Goal: Communication & Community: Share content

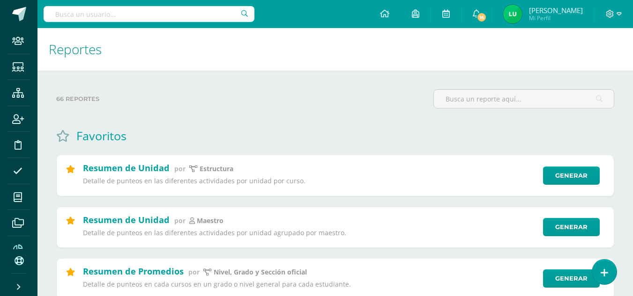
click at [147, 15] on input "text" at bounding box center [149, 14] width 211 height 16
type input "aylin"
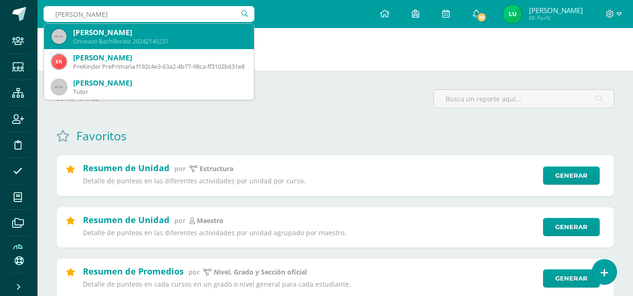
click at [125, 34] on div "Aylin Noemí Castillo Menéndez" at bounding box center [159, 33] width 173 height 10
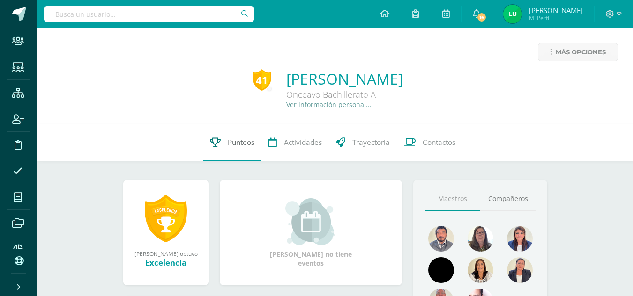
click at [212, 134] on link "Punteos" at bounding box center [232, 142] width 59 height 37
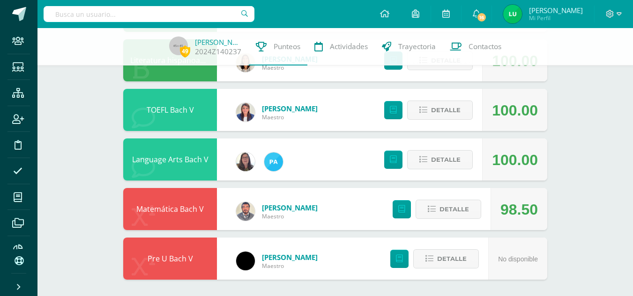
scroll to position [557, 0]
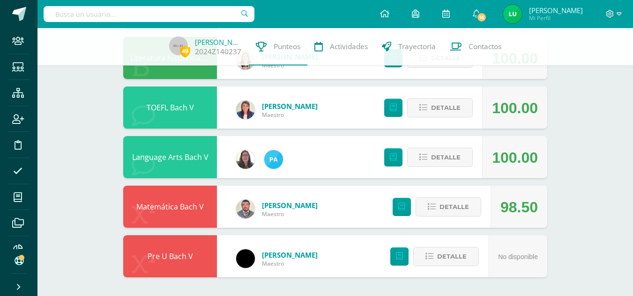
click at [173, 251] on div "Pre U Bach V" at bounding box center [170, 257] width 94 height 42
click at [159, 252] on link "Pre U Bach V" at bounding box center [169, 256] width 45 height 10
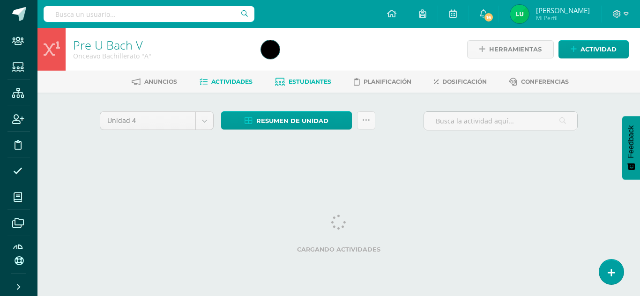
click at [296, 80] on span "Estudiantes" at bounding box center [309, 81] width 43 height 7
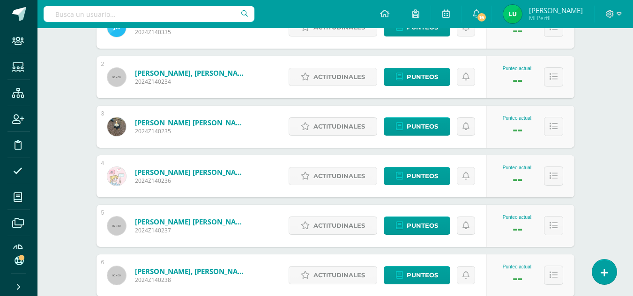
scroll to position [198, 0]
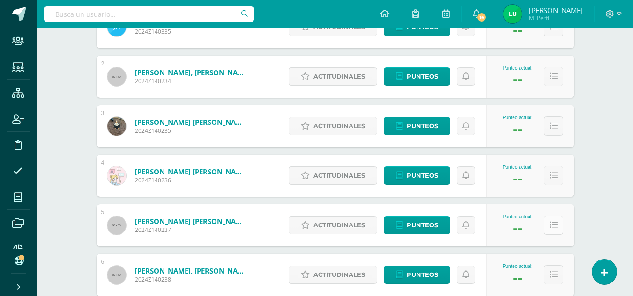
click at [554, 226] on icon at bounding box center [553, 225] width 8 height 8
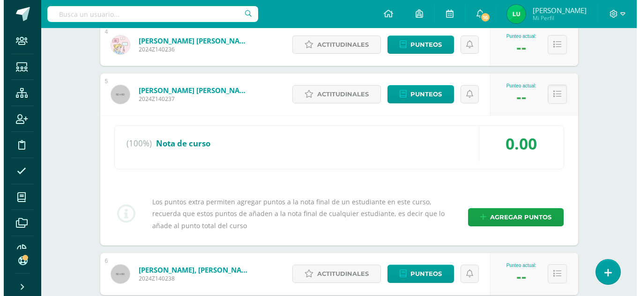
scroll to position [336, 0]
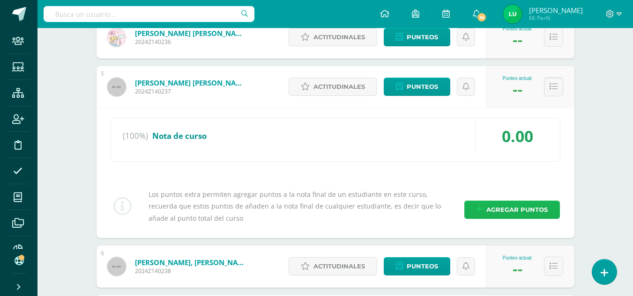
drag, startPoint x: 516, startPoint y: 213, endPoint x: 543, endPoint y: 206, distance: 28.6
click at [543, 206] on span "Agregar puntos" at bounding box center [516, 209] width 61 height 17
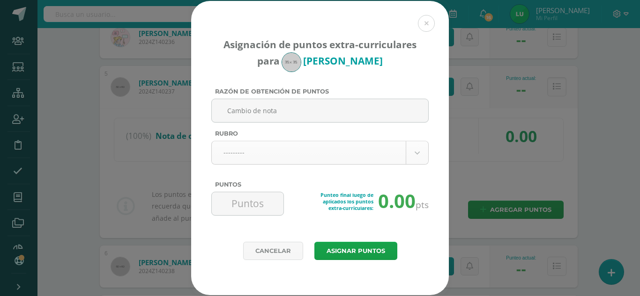
type input "Cambio de nota"
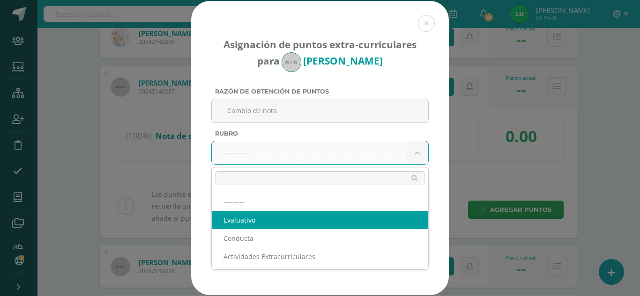
select select "1"
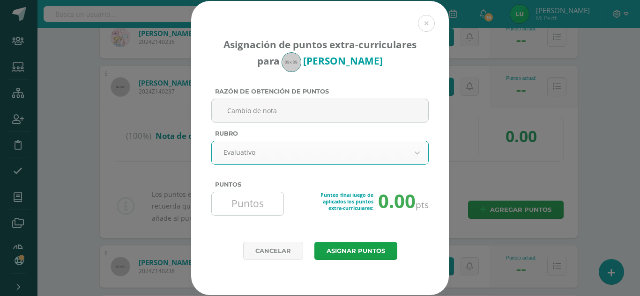
click at [233, 204] on input "Puntos" at bounding box center [247, 203] width 64 height 23
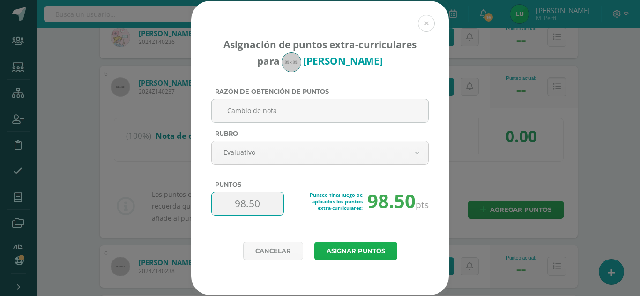
type input "98.50"
click at [337, 248] on button "Asignar puntos" at bounding box center [355, 251] width 83 height 18
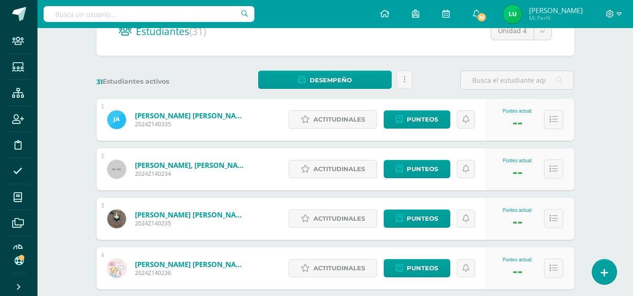
scroll to position [208, 0]
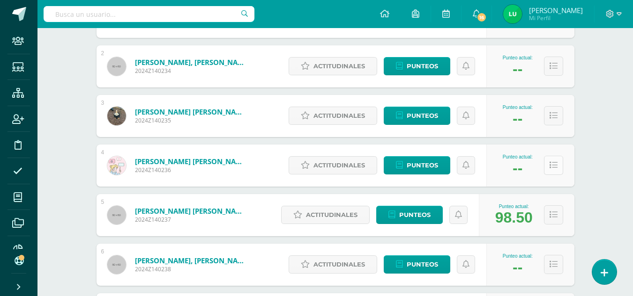
click at [546, 165] on button at bounding box center [553, 165] width 19 height 19
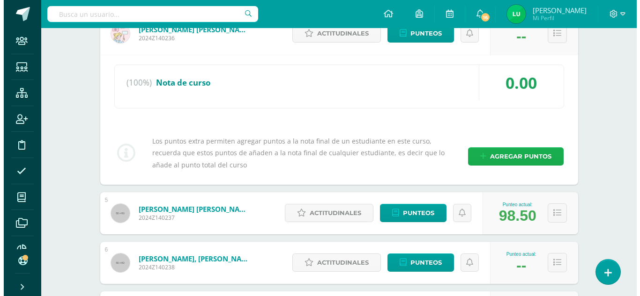
scroll to position [341, 0]
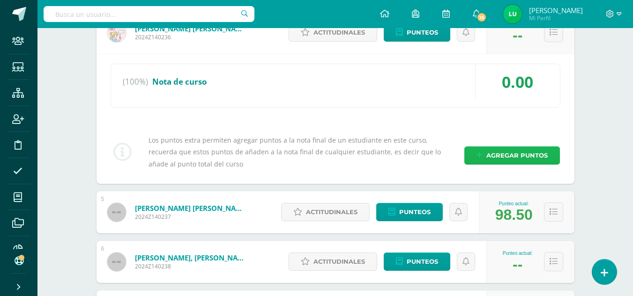
click at [485, 159] on link "Agregar puntos" at bounding box center [512, 156] width 96 height 18
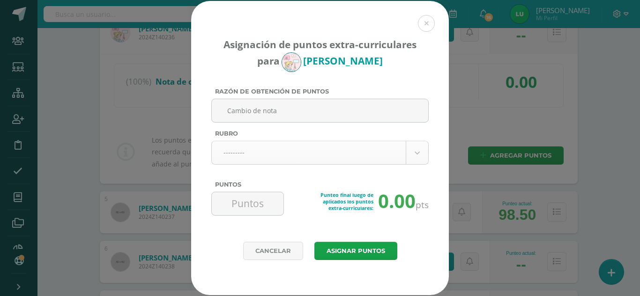
type input "Cambio de nota"
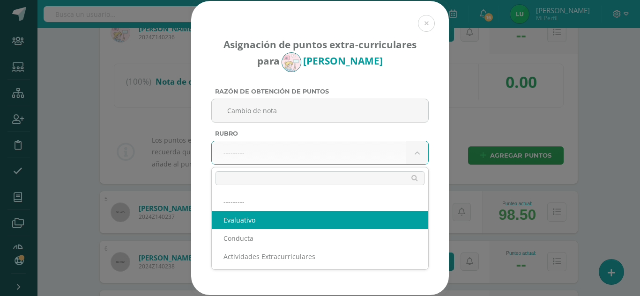
select select "1"
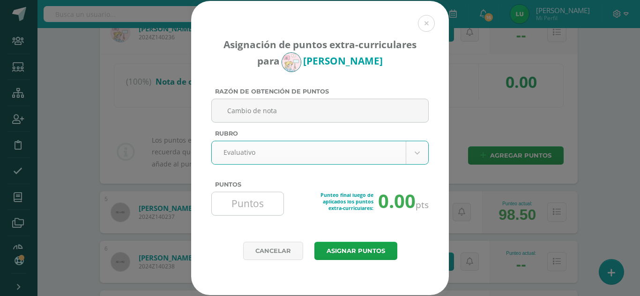
click at [232, 195] on input "Puntos" at bounding box center [247, 203] width 64 height 23
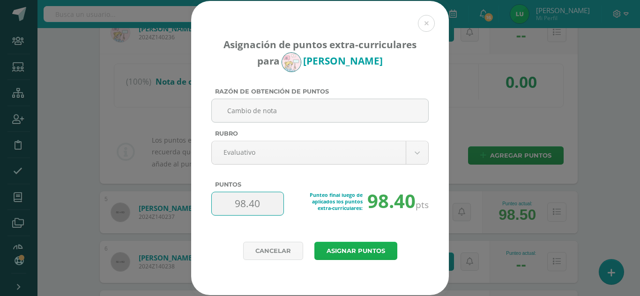
type input "98.40"
click at [343, 255] on button "Asignar puntos" at bounding box center [355, 251] width 83 height 18
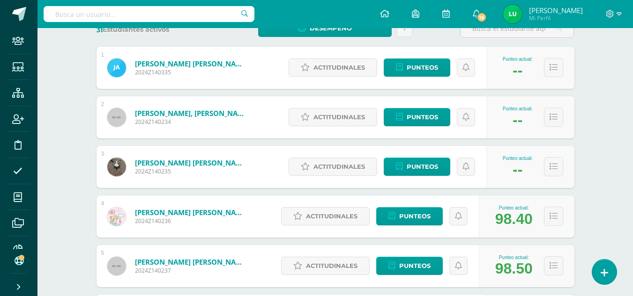
scroll to position [162, 0]
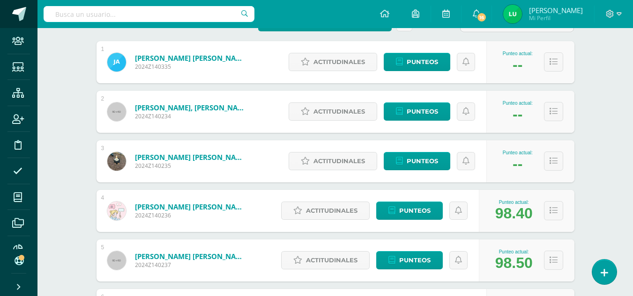
click at [12, 22] on link at bounding box center [18, 14] width 37 height 28
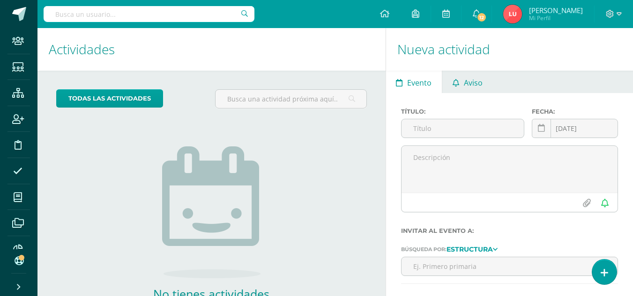
click at [459, 75] on link "Aviso" at bounding box center [467, 82] width 50 height 22
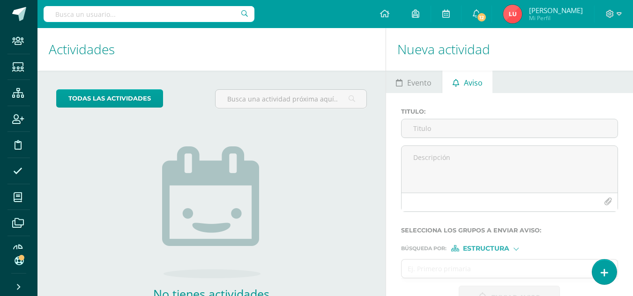
scroll to position [64, 0]
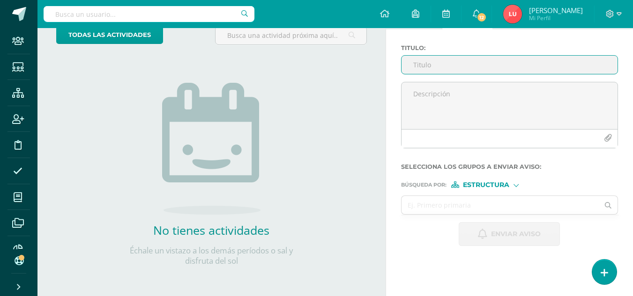
click at [481, 183] on span "Estructura" at bounding box center [486, 185] width 46 height 5
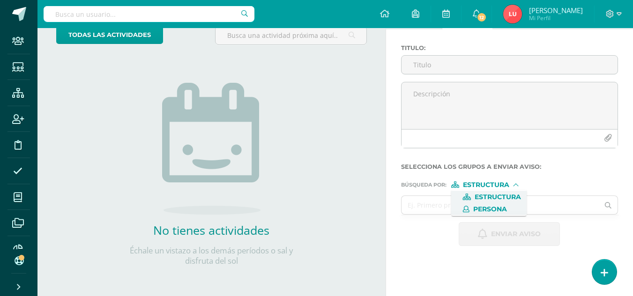
click at [478, 214] on span "Persona" at bounding box center [488, 209] width 75 height 12
click at [444, 213] on input "text" at bounding box center [500, 205] width 198 height 18
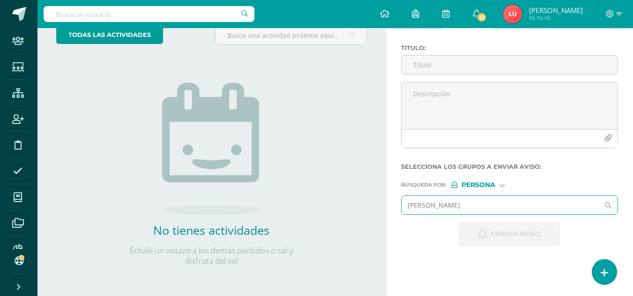
type input "[PERSON_NAME]"
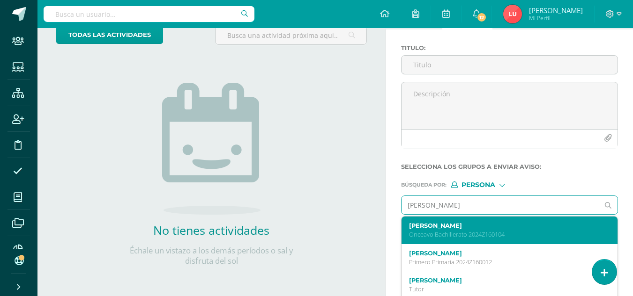
click at [426, 223] on label "[PERSON_NAME]" at bounding box center [505, 225] width 193 height 7
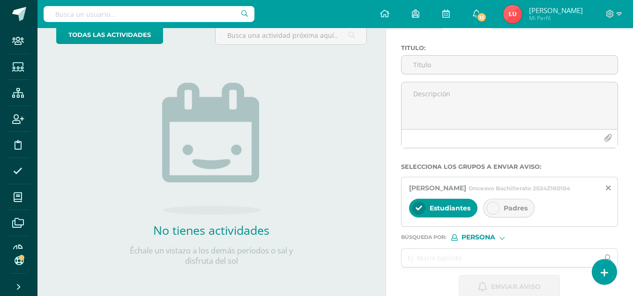
click at [495, 215] on div at bounding box center [492, 208] width 13 height 13
drag, startPoint x: 471, startPoint y: 251, endPoint x: 459, endPoint y: 258, distance: 13.2
click at [459, 258] on form "Titulo : Selecciona los grupos a enviar aviso : Ana Raquel Herrera Estrada Once…" at bounding box center [509, 171] width 217 height 255
drag, startPoint x: 459, startPoint y: 258, endPoint x: 426, endPoint y: 276, distance: 38.3
click at [426, 267] on input "text" at bounding box center [500, 258] width 198 height 18
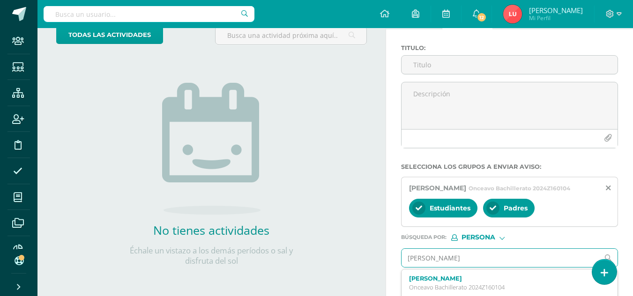
type input "carol campos"
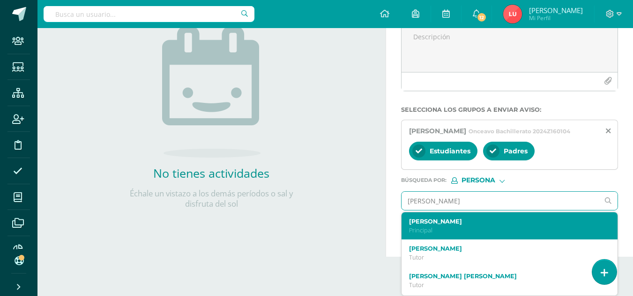
click at [423, 228] on p "Principal" at bounding box center [505, 231] width 193 height 8
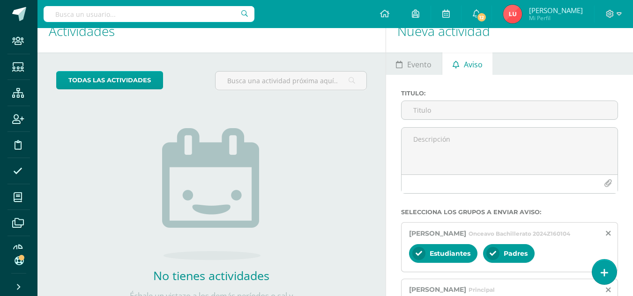
scroll to position [15, 0]
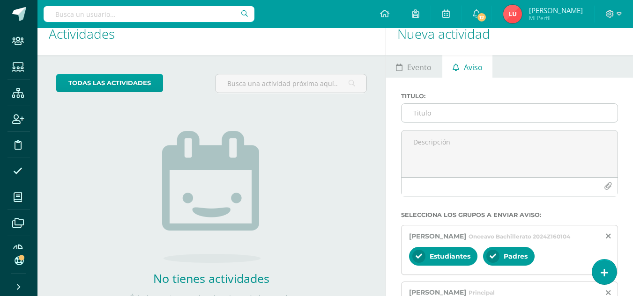
click at [421, 110] on input "Titulo :" at bounding box center [509, 113] width 216 height 18
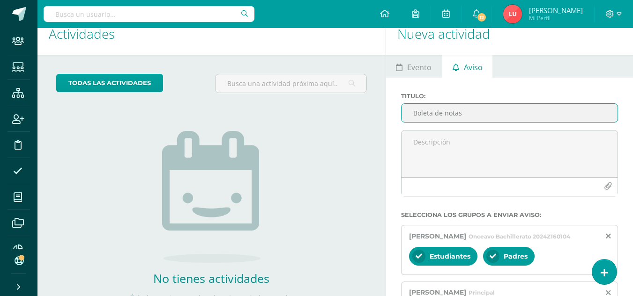
click at [489, 114] on input "Boleta de notas" at bounding box center [509, 113] width 216 height 18
type input "Boleta de notas - Ana Raquel Herrera Estrada"
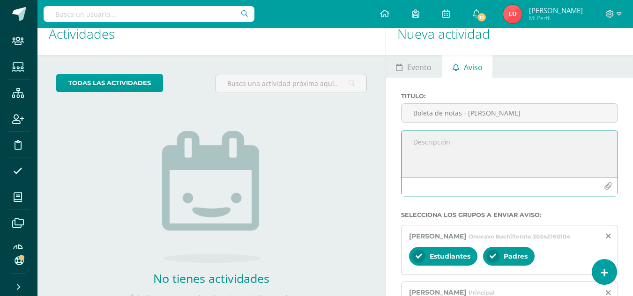
click at [428, 152] on textarea at bounding box center [509, 154] width 216 height 47
type textarea "Buenos día estimados padres de familia Esperamos que se encuentren bien."
click at [604, 186] on icon "button" at bounding box center [608, 187] width 8 height 8
click at [485, 159] on textarea "Buenos día estimados padres de familia Esperamos que se encuentren bien." at bounding box center [509, 154] width 216 height 47
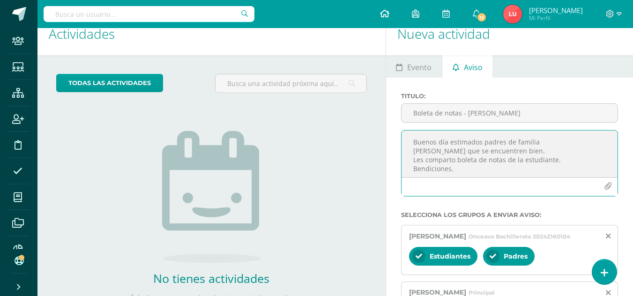
type textarea "Buenos día estimados padres de familia Esperamos que se encuentren bien. Les co…"
click at [609, 183] on icon "button" at bounding box center [608, 187] width 8 height 8
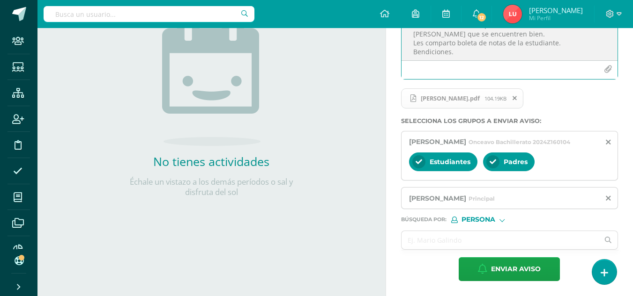
scroll to position [138, 0]
click at [407, 237] on input "text" at bounding box center [500, 240] width 198 height 18
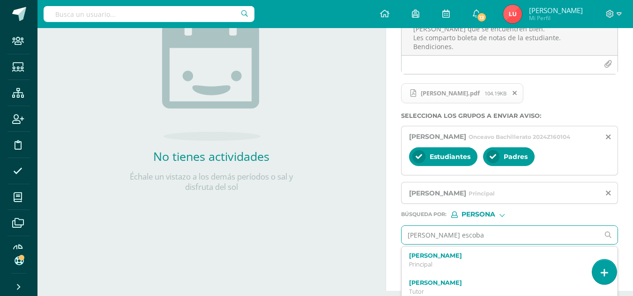
type input "isabelita escobar"
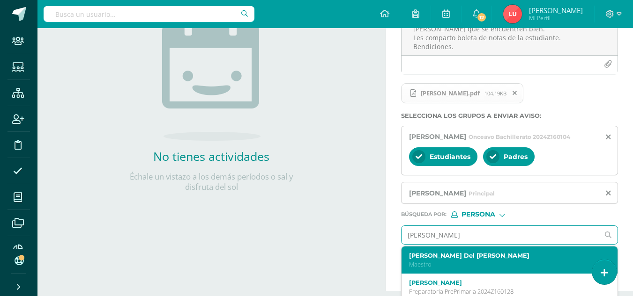
click at [435, 259] on label "Isabelita Del Carmen Escobar" at bounding box center [505, 255] width 193 height 7
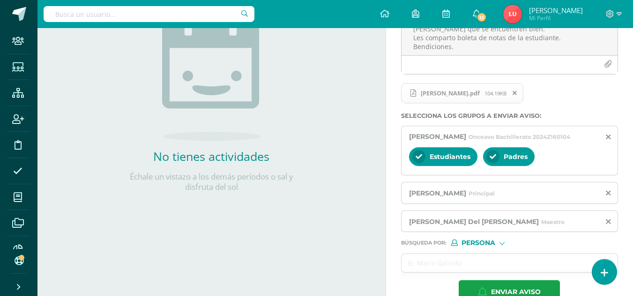
scroll to position [169, 0]
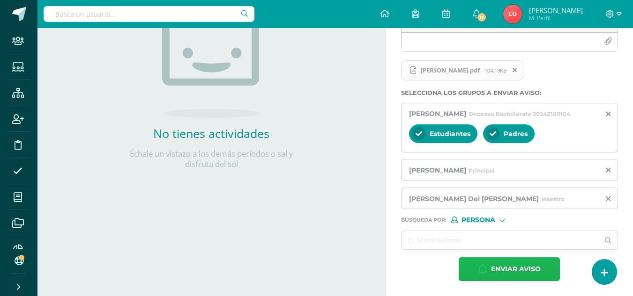
click at [479, 258] on button "Enviar aviso" at bounding box center [508, 270] width 101 height 24
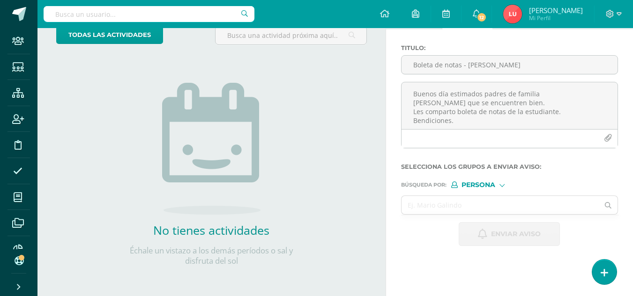
scroll to position [64, 0]
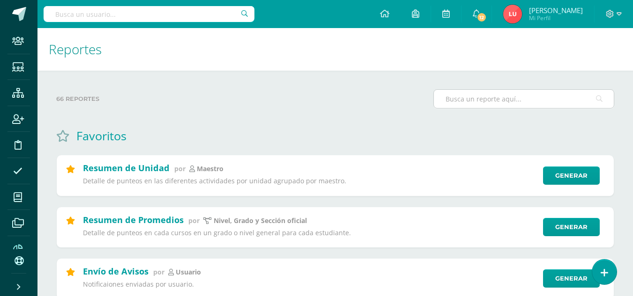
click at [447, 104] on input "text" at bounding box center [524, 99] width 180 height 18
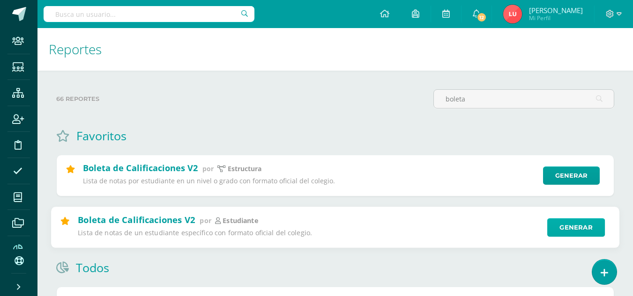
type input "boleta"
click at [582, 230] on link "Generar" at bounding box center [576, 227] width 58 height 19
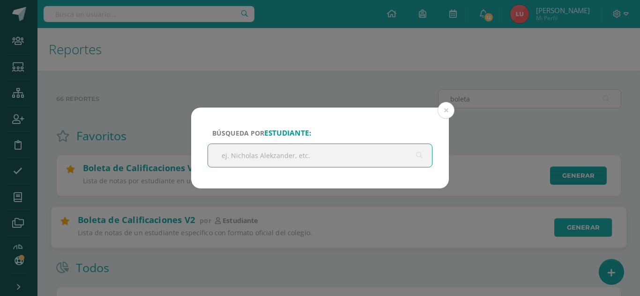
type input "b"
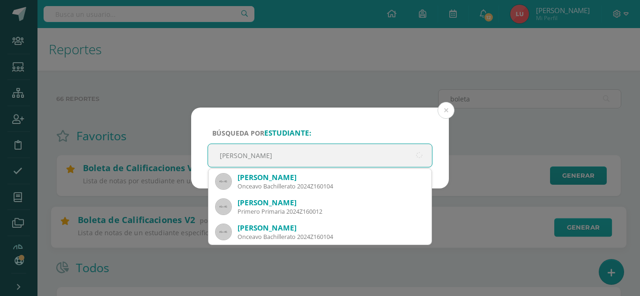
type input "[PERSON_NAME]"
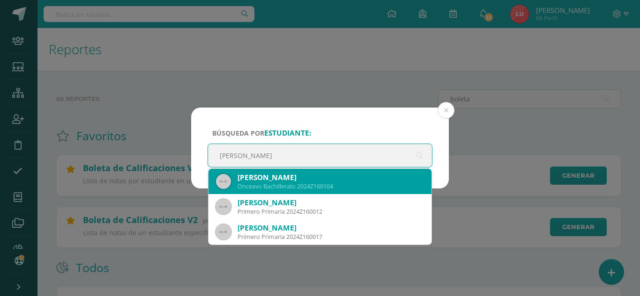
click at [343, 183] on div "Onceavo Bachillerato 2024Z160104" at bounding box center [330, 187] width 186 height 8
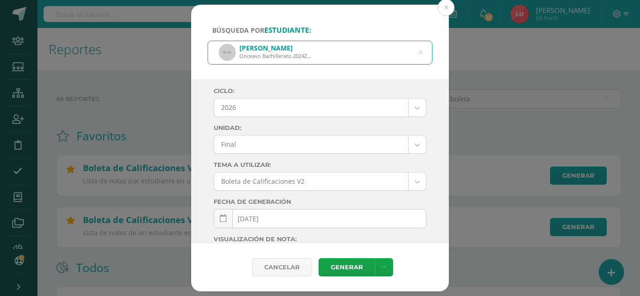
click at [240, 143] on body "Búsqueda por estudiante: [PERSON_NAME] Onceavo Bachillerato 2024Z160104 [PERSON…" at bounding box center [320, 230] width 640 height 461
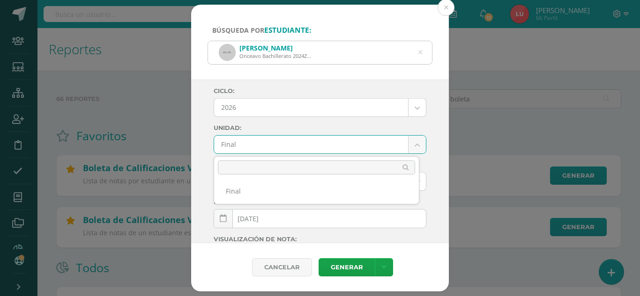
click at [228, 114] on body "Búsqueda por estudiante: [PERSON_NAME] Onceavo Bachillerato 2024Z160104 [PERSON…" at bounding box center [320, 230] width 640 height 461
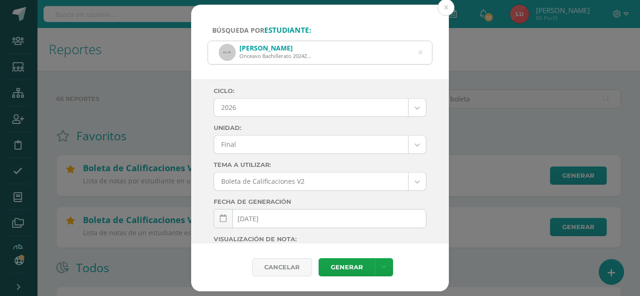
click at [243, 94] on label "Ciclo:" at bounding box center [320, 91] width 213 height 7
click at [234, 104] on body "Búsqueda por estudiante: Ana Raquel Herrera Estrada Onceavo Bachillerato 2024Z1…" at bounding box center [320, 230] width 640 height 461
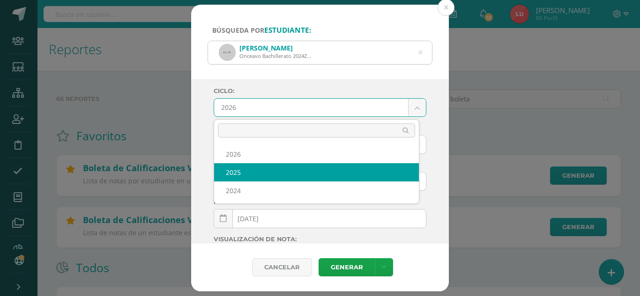
select select "3"
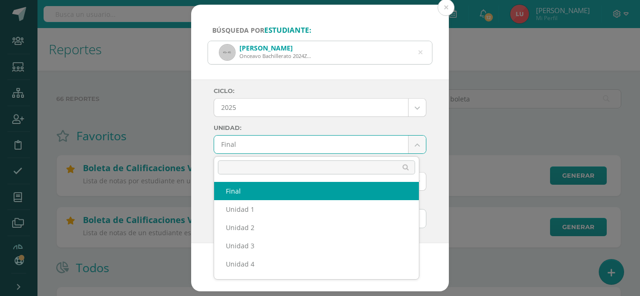
click at [226, 149] on body "Búsqueda por estudiante: Ana Raquel Herrera Estrada Onceavo Bachillerato 2024Z1…" at bounding box center [320, 230] width 640 height 461
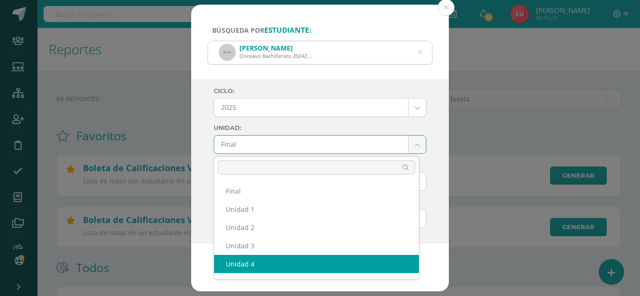
select select "Unidad 4"
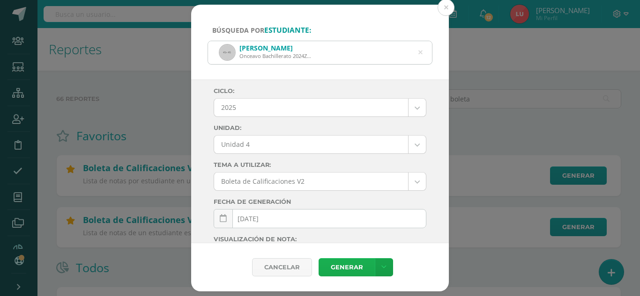
click at [334, 268] on link "Generar" at bounding box center [346, 267] width 56 height 18
click at [442, 15] on div "Búsqueda por estudiante: Ana Raquel Herrera Estrada Onceavo Bachillerato 2024Z1…" at bounding box center [320, 42] width 258 height 75
click at [444, 12] on button at bounding box center [445, 7] width 17 height 17
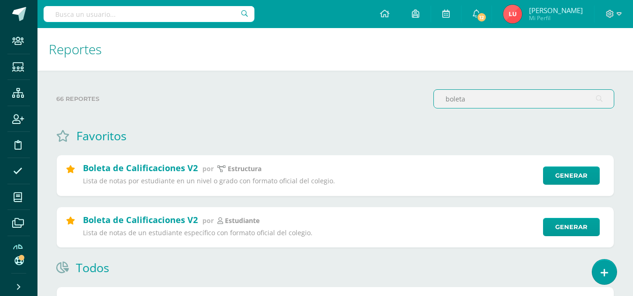
drag, startPoint x: 476, startPoint y: 100, endPoint x: 389, endPoint y: 99, distance: 86.6
click at [389, 99] on div "66 reportes boleta" at bounding box center [334, 102] width 565 height 27
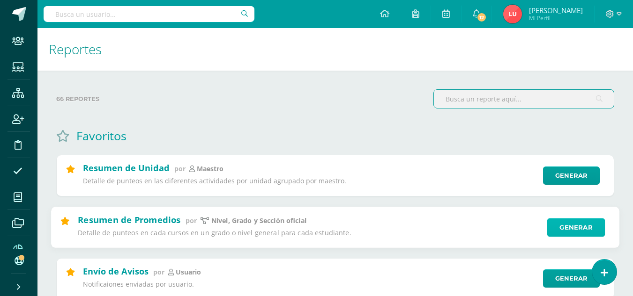
click at [561, 226] on link "Generar" at bounding box center [576, 227] width 58 height 19
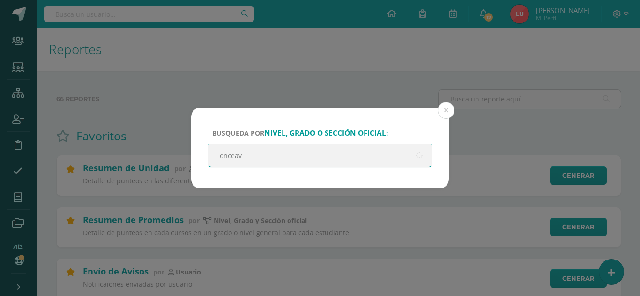
type input "onceavo"
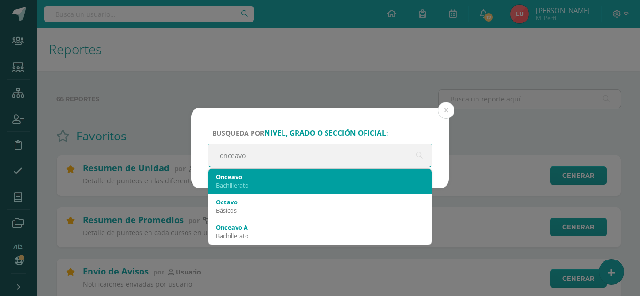
click at [241, 177] on div "Onceavo" at bounding box center [320, 177] width 208 height 8
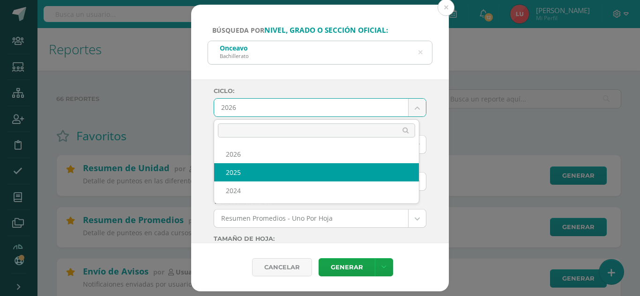
select select "3"
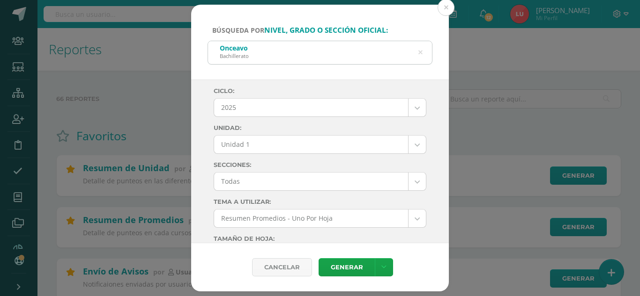
click at [227, 135] on div "Unidad 1" at bounding box center [320, 144] width 213 height 19
drag, startPoint x: 234, startPoint y: 143, endPoint x: 220, endPoint y: 141, distance: 14.7
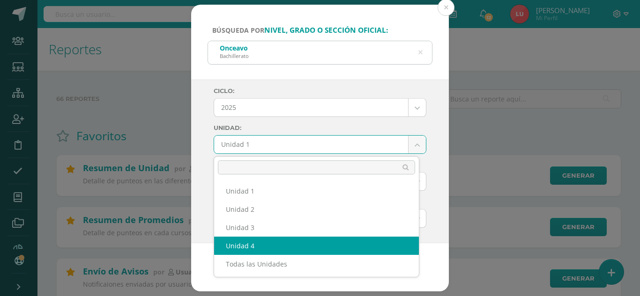
select select "Unidad 4"
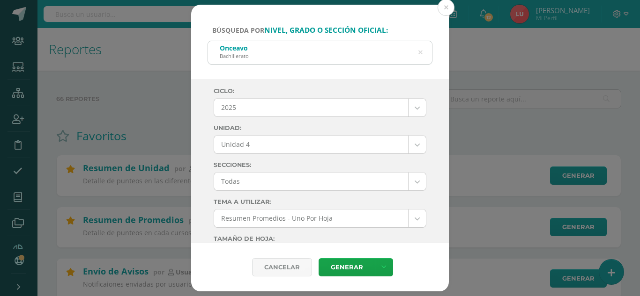
click at [203, 172] on div "Ciclo: 2025 2026 2025 2024 Unidad: Unidad 4 Unidad 1 Unidad 2 Unidad 3 Unidad 4…" at bounding box center [320, 162] width 258 height 164
click at [333, 263] on link "Generar" at bounding box center [346, 267] width 56 height 18
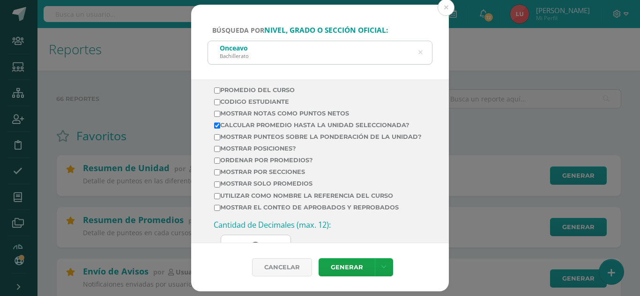
scroll to position [362, 0]
click at [229, 175] on label "Mostrar por secciones" at bounding box center [317, 171] width 207 height 7
click at [220, 175] on input "Mostrar por secciones" at bounding box center [217, 172] width 6 height 6
click at [229, 175] on label "Mostrar por secciones" at bounding box center [317, 171] width 207 height 7
click at [220, 175] on input "Mostrar por secciones" at bounding box center [217, 172] width 6 height 6
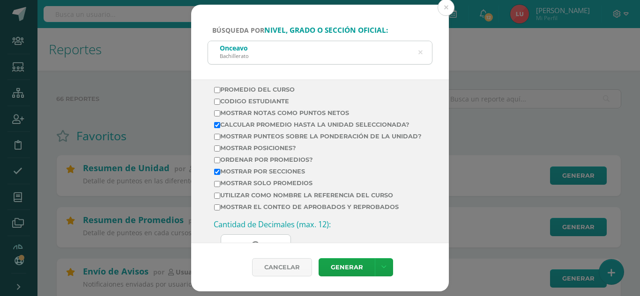
checkbox input "false"
click at [220, 163] on input "Ordenar por promedios?" at bounding box center [217, 160] width 6 height 6
checkbox input "true"
click at [343, 266] on link "Generar" at bounding box center [346, 267] width 56 height 18
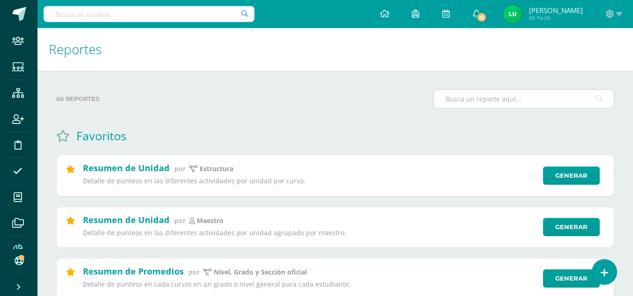
type input "b"
click at [149, 14] on input "text" at bounding box center [149, 14] width 211 height 16
type input "s"
type input "f"
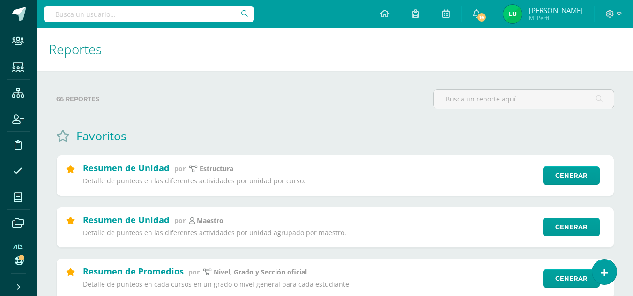
type input "f"
type input "j"
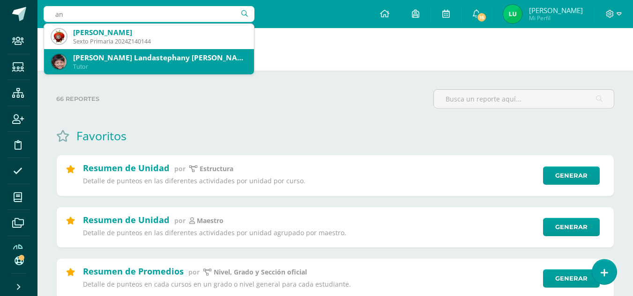
type input "a"
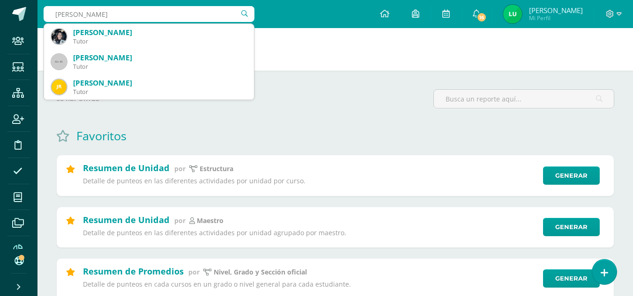
type input "Ana"
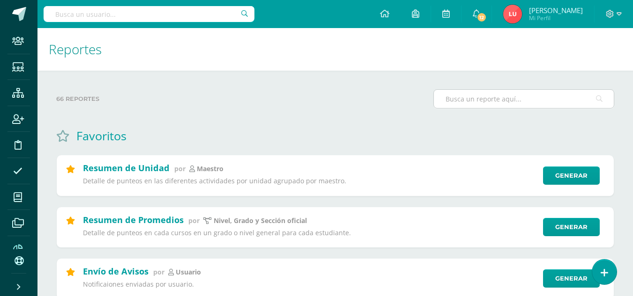
click at [457, 97] on input "text" at bounding box center [524, 99] width 180 height 18
click at [94, 14] on input "text" at bounding box center [149, 14] width 211 height 16
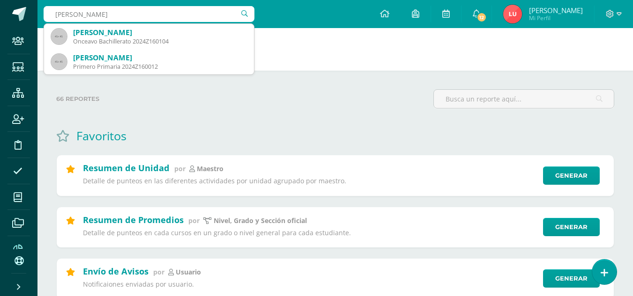
type input "ana raq"
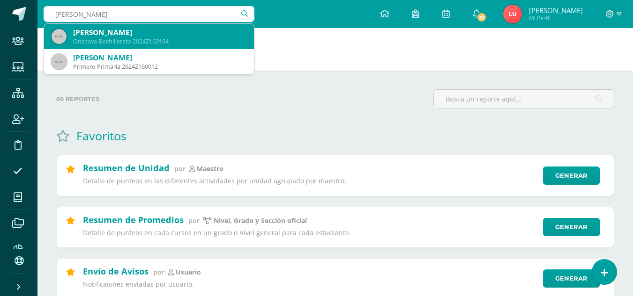
click at [105, 36] on div "Ana Raquel Herrera Estrada" at bounding box center [159, 33] width 173 height 10
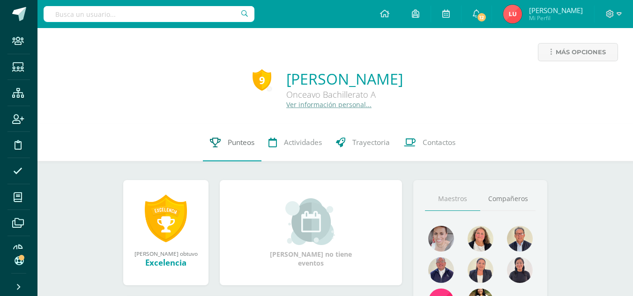
click at [229, 144] on span "Punteos" at bounding box center [241, 143] width 27 height 10
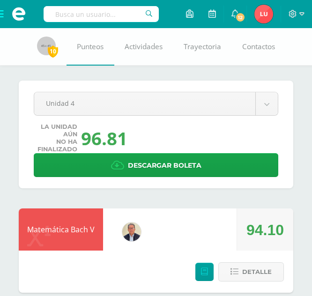
click at [68, 18] on input "text" at bounding box center [101, 14] width 115 height 16
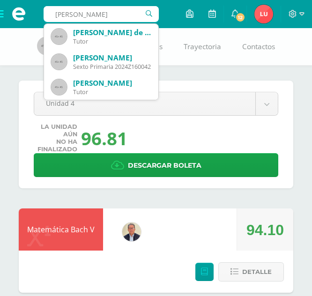
type input "[PERSON_NAME]"
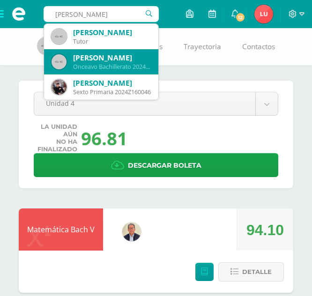
click at [99, 59] on div "[PERSON_NAME]" at bounding box center [112, 58] width 78 height 10
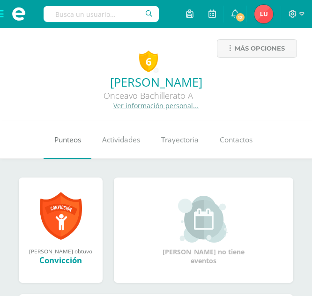
click at [69, 145] on span "Punteos" at bounding box center [67, 140] width 27 height 10
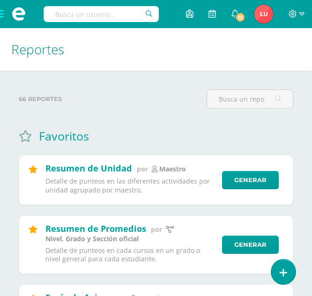
click at [67, 19] on input "text" at bounding box center [101, 14] width 115 height 16
click at [228, 103] on input "text" at bounding box center [250, 99] width 86 height 18
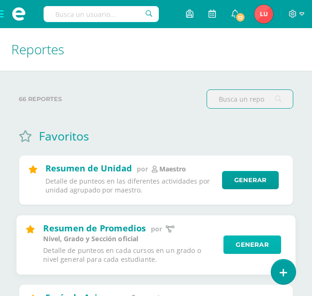
click at [249, 247] on link "Generar" at bounding box center [252, 245] width 58 height 19
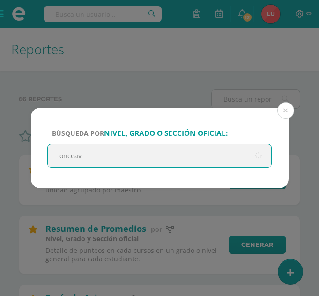
type input "onceavo"
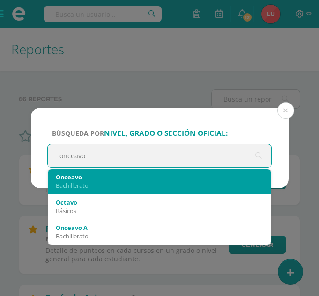
click at [130, 169] on div "Onceavo Bachillerato" at bounding box center [160, 181] width 208 height 24
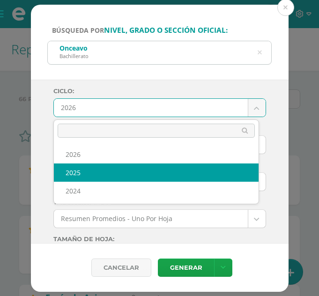
select select "3"
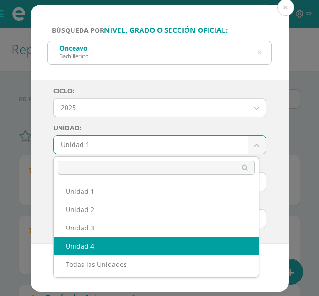
select select "Unidad 4"
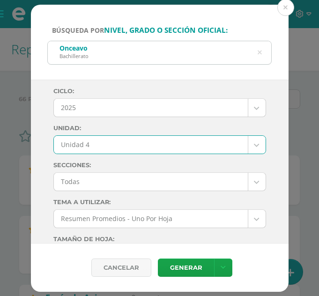
click at [39, 190] on div "Ciclo: 2025 2026 2025 2024 Unidad: Unidad 4 Unidad 1 Unidad 2 Unidad 3 Unidad 4…" at bounding box center [160, 162] width 258 height 164
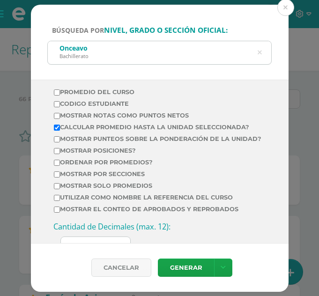
scroll to position [361, 0]
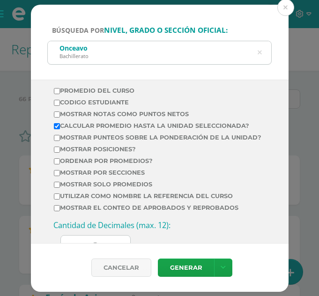
click at [101, 164] on label "Ordenar por promedios?" at bounding box center [157, 160] width 207 height 7
click at [60, 164] on input "Ordenar por promedios?" at bounding box center [57, 161] width 6 height 6
checkbox input "true"
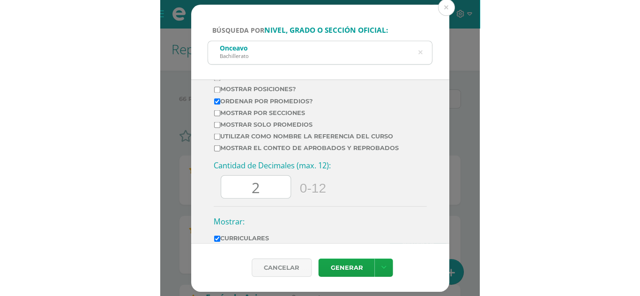
scroll to position [425, 0]
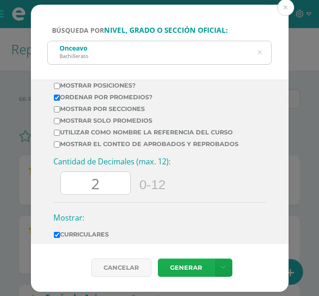
click at [186, 265] on link "Generar" at bounding box center [186, 267] width 56 height 18
